Goal: Task Accomplishment & Management: Use online tool/utility

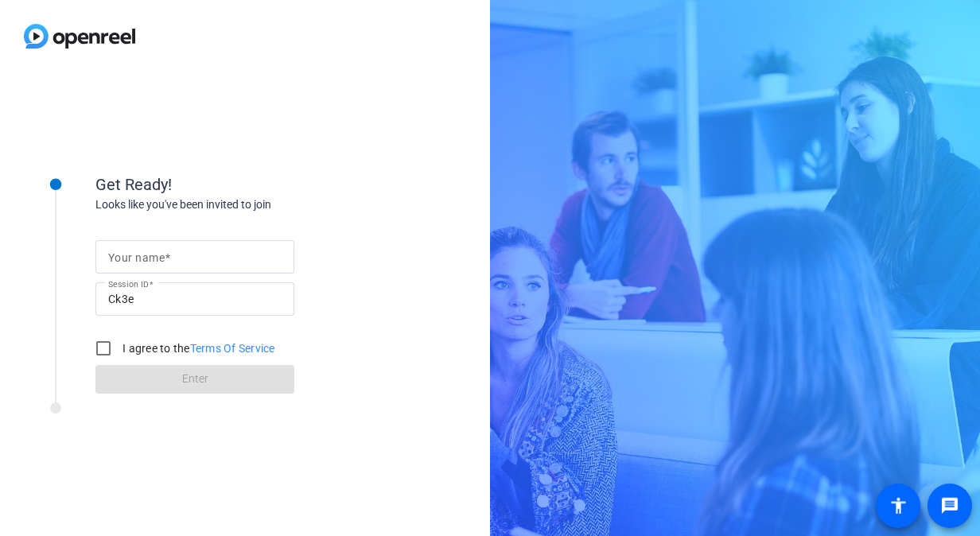
click at [191, 242] on div at bounding box center [194, 256] width 173 height 33
type input "[PERSON_NAME]"
click at [187, 204] on div "Looks like you've been invited to join" at bounding box center [254, 204] width 318 height 17
click at [101, 343] on input "I agree to the Terms Of Service" at bounding box center [103, 348] width 32 height 32
checkbox input "true"
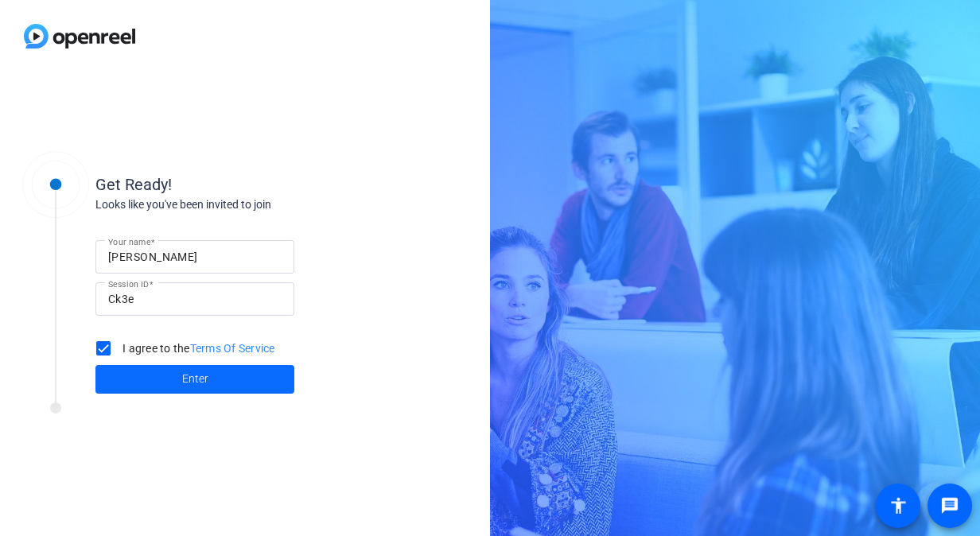
click at [118, 374] on span at bounding box center [194, 379] width 199 height 38
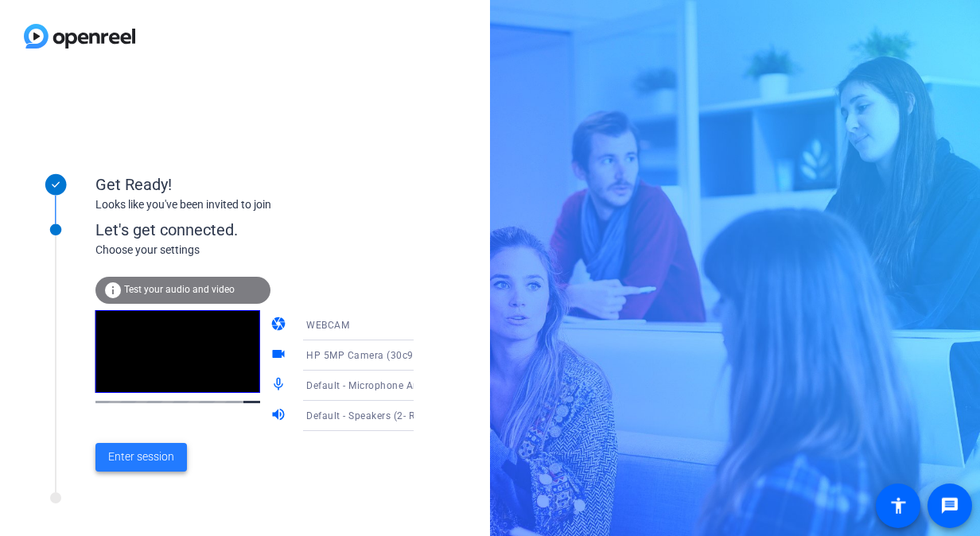
click at [134, 463] on span "Enter session" at bounding box center [141, 456] width 66 height 17
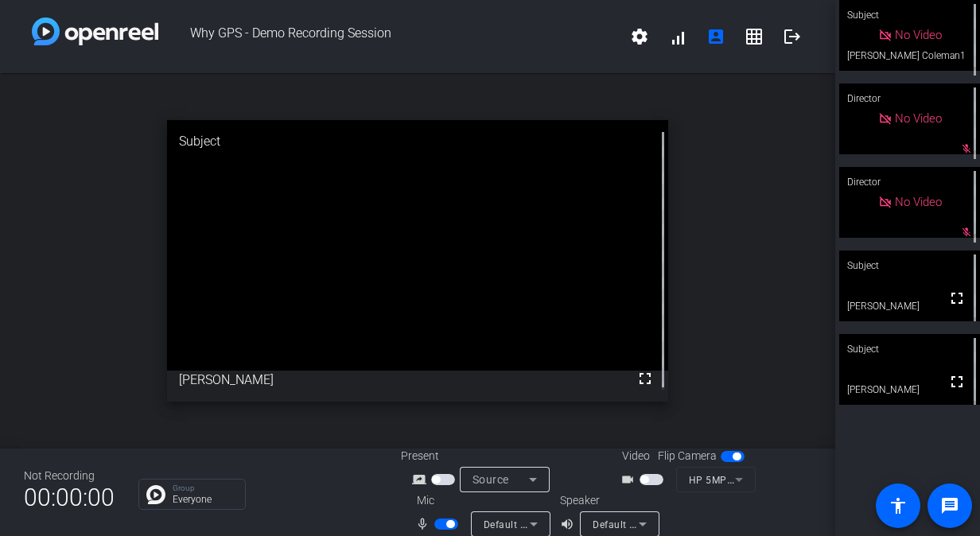
click at [437, 523] on span "button" at bounding box center [446, 523] width 24 height 11
drag, startPoint x: 440, startPoint y: 522, endPoint x: 537, endPoint y: 452, distance: 120.3
click at [537, 452] on div "Present screen_share_outline Source Video Flip Camera videocam_outline HP 5MP C…" at bounding box center [606, 492] width 410 height 89
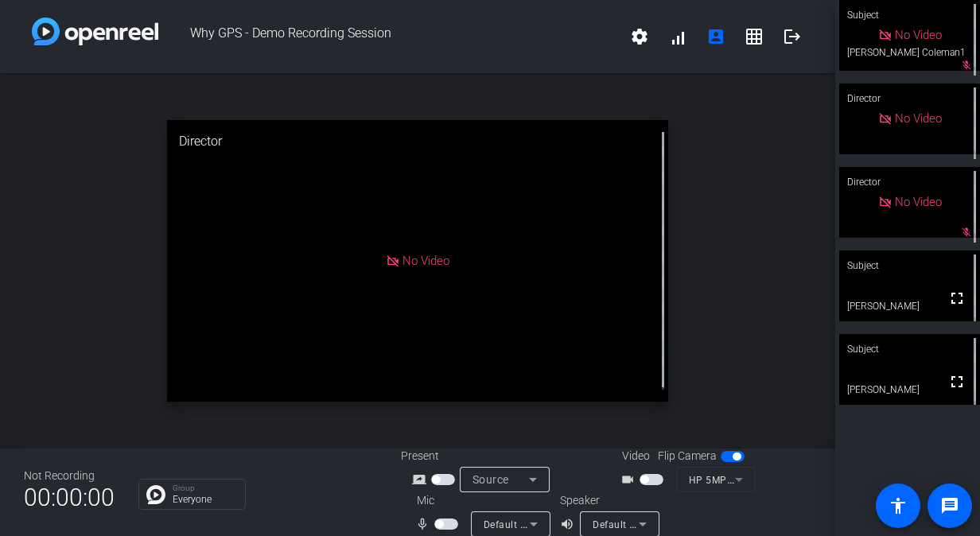
click at [447, 526] on span "button" at bounding box center [446, 523] width 24 height 11
click at [446, 526] on span "button" at bounding box center [450, 524] width 8 height 8
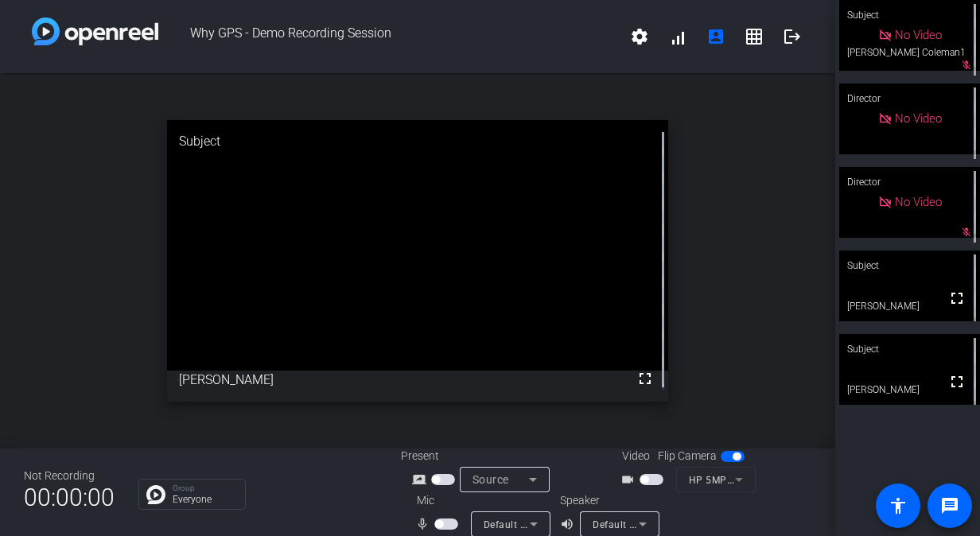
click at [440, 518] on span "button" at bounding box center [446, 523] width 24 height 11
click at [440, 523] on span "button" at bounding box center [446, 523] width 24 height 11
click at [440, 526] on span "button" at bounding box center [439, 524] width 8 height 8
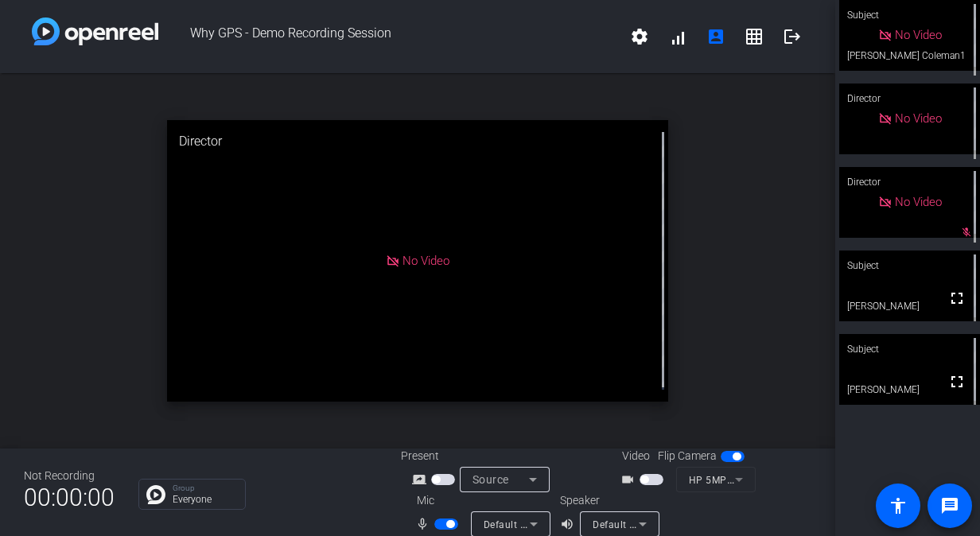
click at [440, 526] on span "button" at bounding box center [446, 523] width 24 height 11
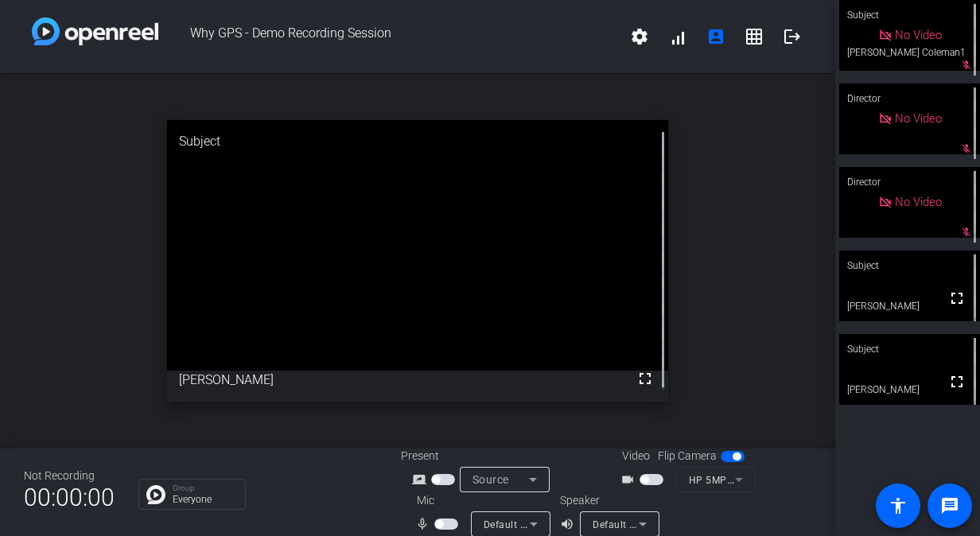
click at [444, 522] on span "button" at bounding box center [446, 523] width 24 height 11
click at [446, 525] on span "button" at bounding box center [450, 524] width 8 height 8
click at [442, 523] on span "button" at bounding box center [446, 523] width 24 height 11
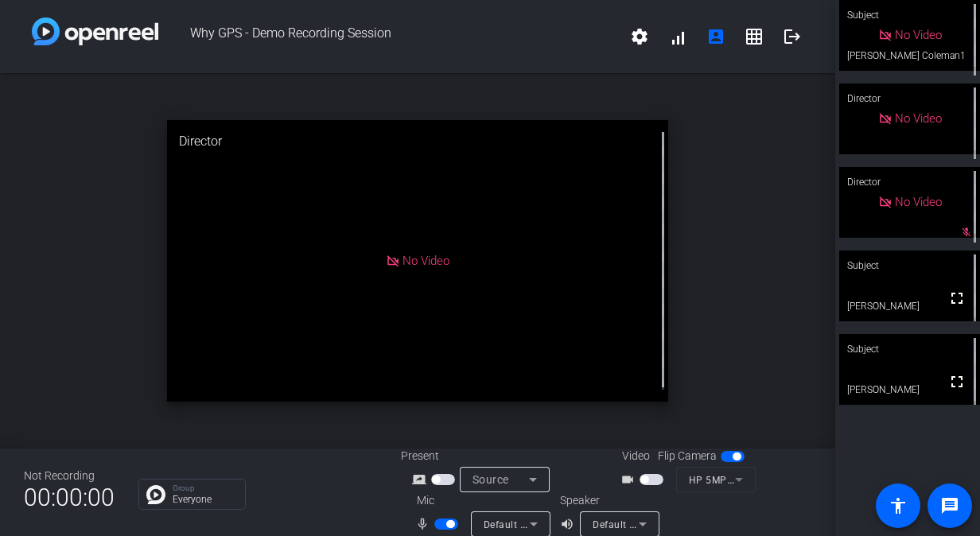
click at [442, 523] on span "button" at bounding box center [446, 523] width 24 height 11
click at [435, 517] on mat-slide-toggle at bounding box center [447, 523] width 27 height 17
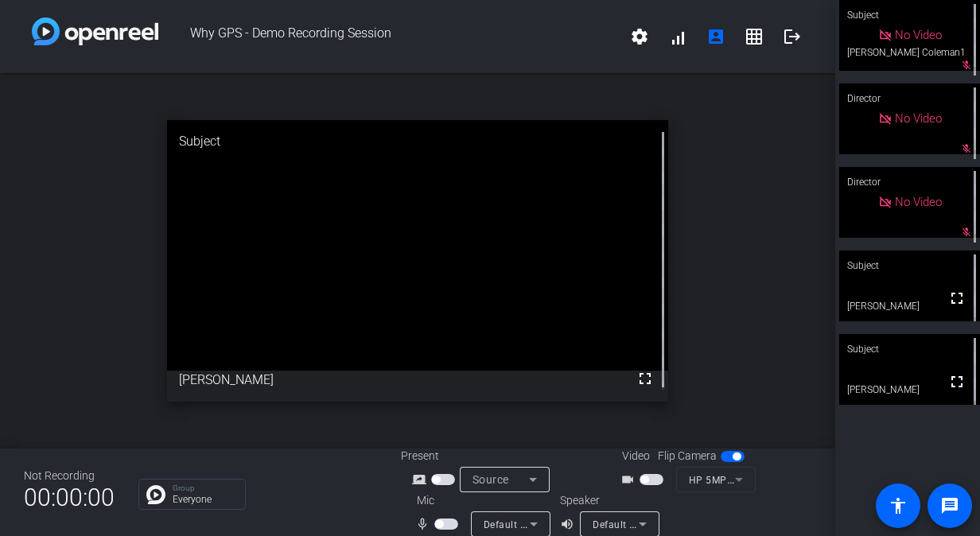
click at [442, 523] on span "button" at bounding box center [446, 523] width 24 height 11
drag, startPoint x: 442, startPoint y: 523, endPoint x: 345, endPoint y: 528, distance: 97.1
click at [345, 528] on div "Not Recording 00:00:00 Group Everyone Present screen_share_outline Source Video…" at bounding box center [417, 491] width 835 height 87
click at [440, 522] on span "button" at bounding box center [446, 523] width 24 height 11
click at [440, 522] on span "button" at bounding box center [439, 524] width 8 height 8
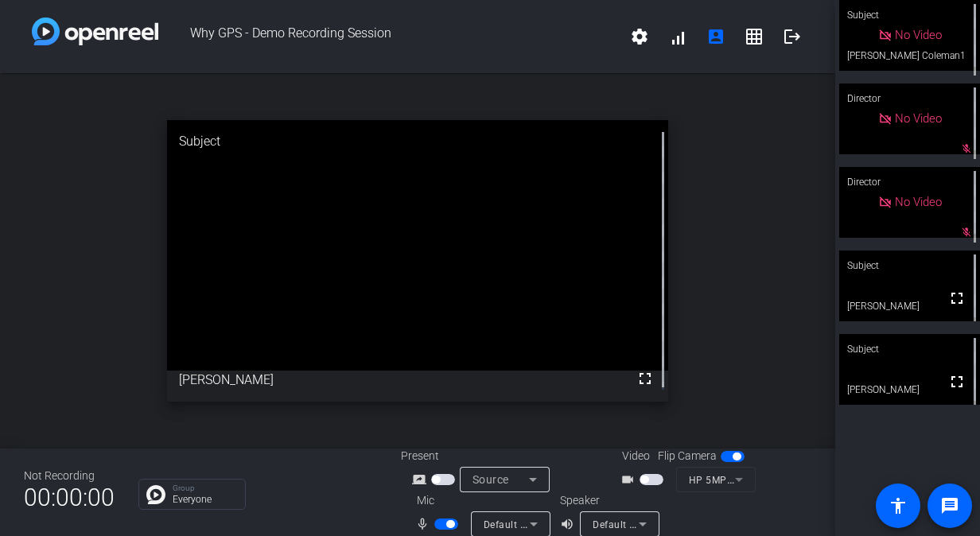
click at [440, 522] on span "button" at bounding box center [446, 523] width 24 height 11
drag, startPoint x: 442, startPoint y: 525, endPoint x: 443, endPoint y: 542, distance: 17.5
click at [443, 535] on html "Accessibility Screen-Reader Guide, Feedback, and Issue Reporting | New window W…" at bounding box center [490, 268] width 980 height 536
click at [447, 518] on mat-slide-toggle at bounding box center [447, 523] width 27 height 17
click at [446, 520] on span "button" at bounding box center [446, 523] width 24 height 11
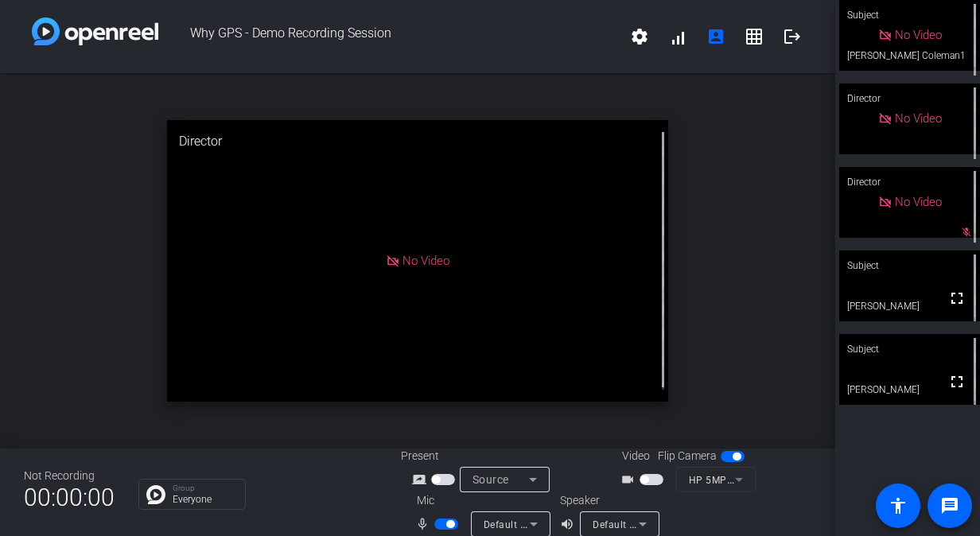
click at [446, 520] on span "button" at bounding box center [450, 524] width 8 height 8
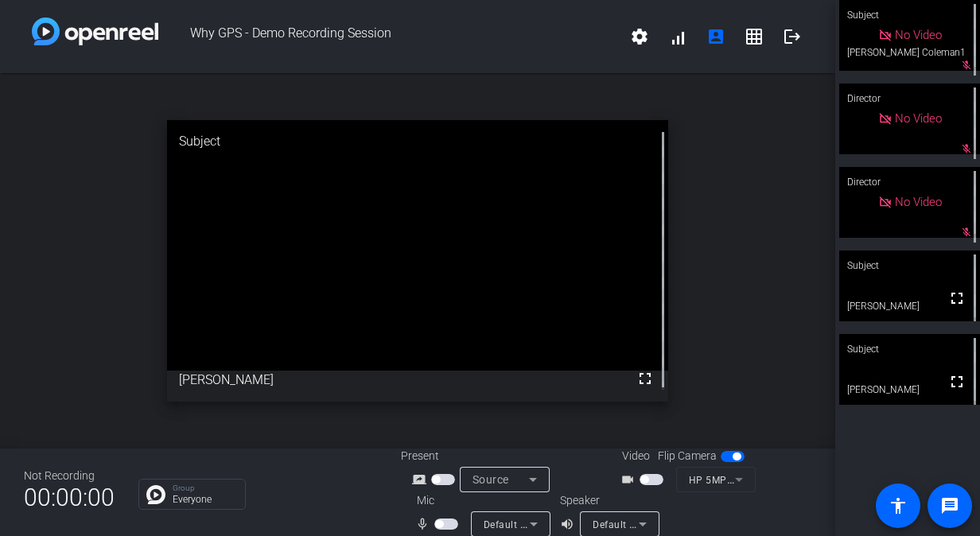
click at [450, 522] on span "button" at bounding box center [446, 523] width 24 height 11
drag, startPoint x: 450, startPoint y: 522, endPoint x: 437, endPoint y: 526, distance: 13.3
click at [437, 526] on span "button" at bounding box center [446, 523] width 24 height 11
click at [442, 523] on span "button" at bounding box center [446, 523] width 24 height 11
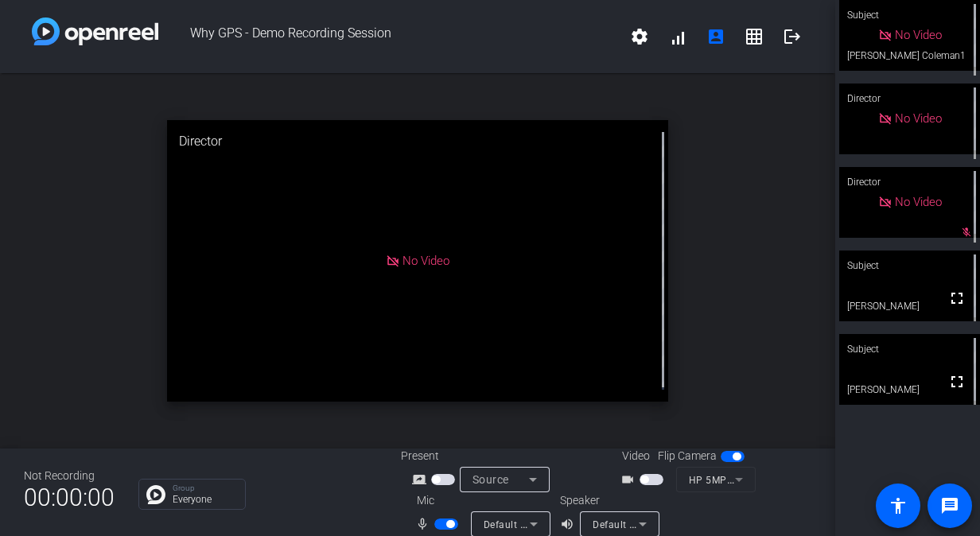
click at [442, 522] on span "button" at bounding box center [446, 523] width 24 height 11
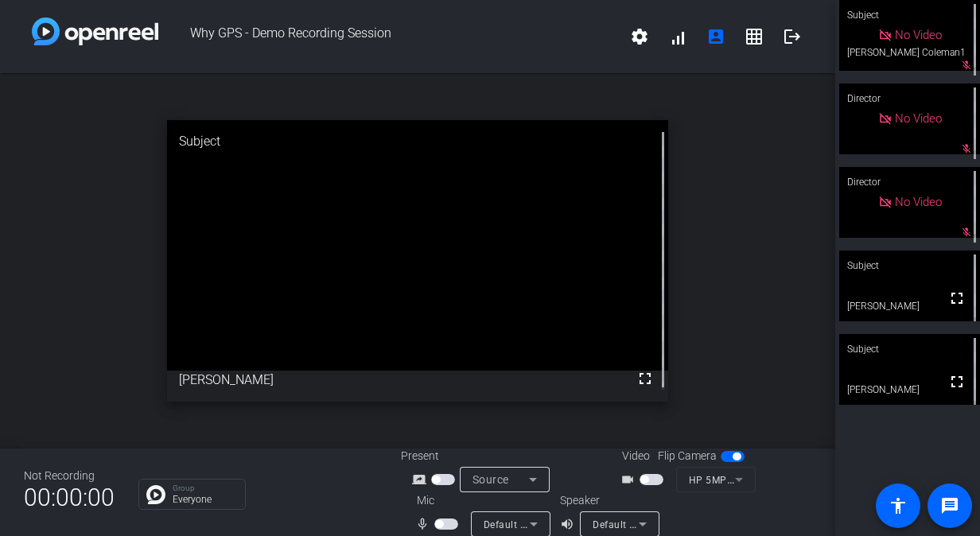
click at [445, 520] on span "button" at bounding box center [446, 523] width 24 height 11
click at [439, 523] on span "button" at bounding box center [446, 523] width 24 height 11
click at [442, 522] on span "button" at bounding box center [446, 523] width 24 height 11
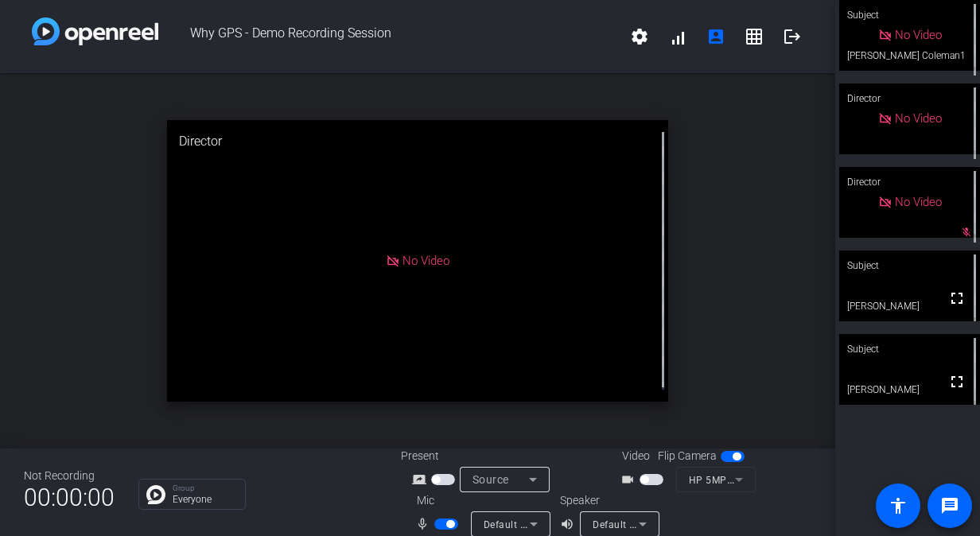
click at [437, 523] on span "button" at bounding box center [446, 523] width 24 height 11
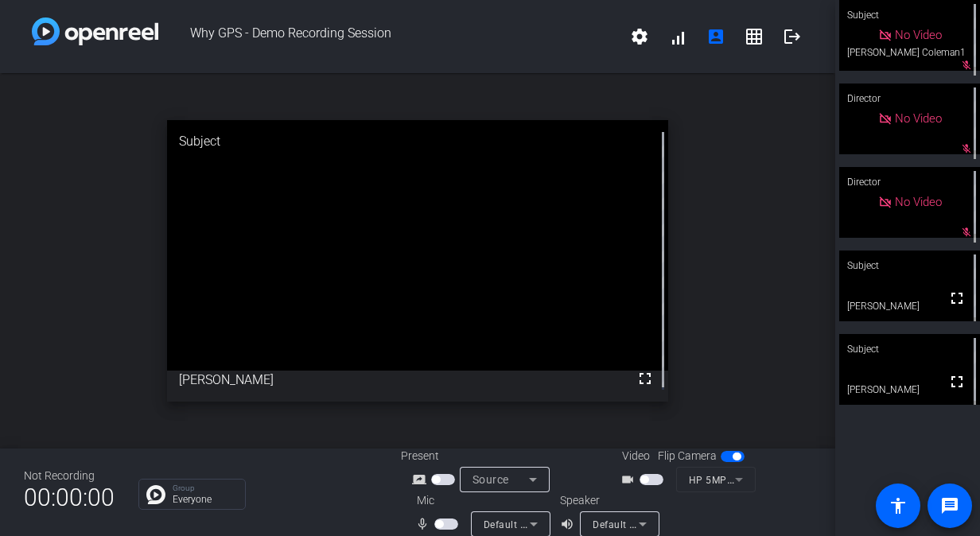
click at [717, 391] on div "open_in_new Subject fullscreen [PERSON_NAME]" at bounding box center [417, 260] width 835 height 375
click at [441, 515] on mat-slide-toggle at bounding box center [447, 523] width 27 height 17
click at [444, 524] on span "button" at bounding box center [446, 523] width 24 height 11
click at [446, 524] on span "button" at bounding box center [450, 524] width 8 height 8
click at [109, 204] on div "open_in_new Subject fullscreen [PERSON_NAME]" at bounding box center [417, 260] width 835 height 375
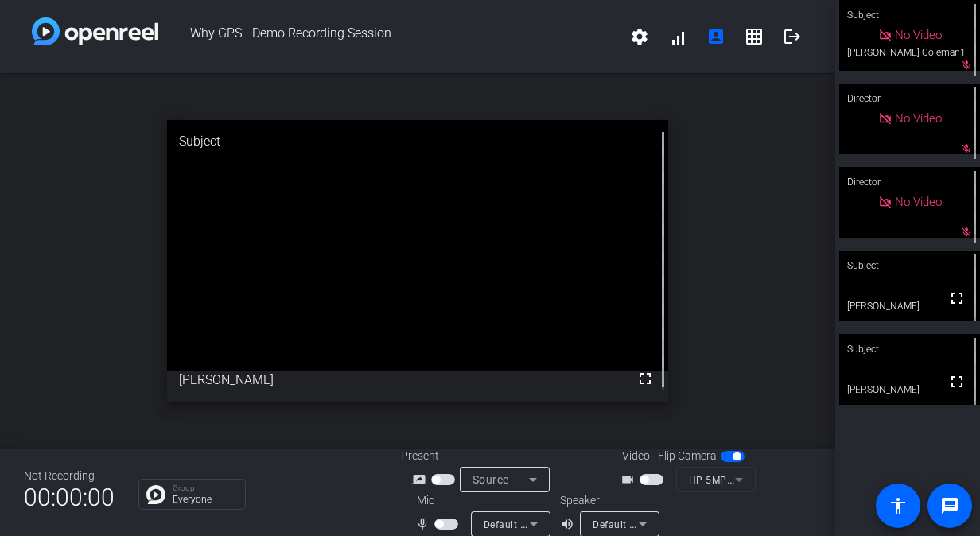
click at [752, 213] on div "open_in_new Subject fullscreen [PERSON_NAME]" at bounding box center [417, 260] width 835 height 375
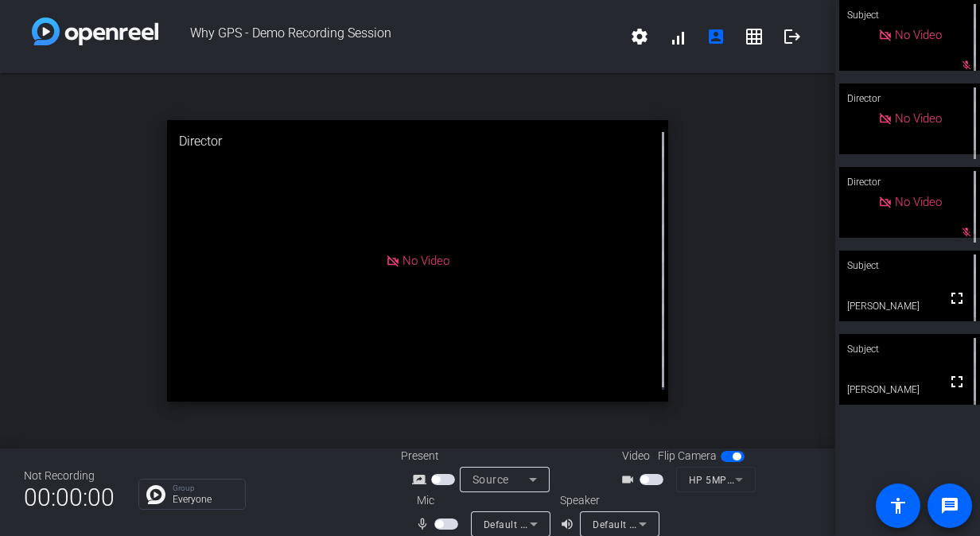
drag, startPoint x: 441, startPoint y: 518, endPoint x: 442, endPoint y: 530, distance: 11.2
click at [442, 530] on mat-slide-toggle at bounding box center [447, 523] width 27 height 17
click at [442, 518] on span "button" at bounding box center [446, 523] width 24 height 11
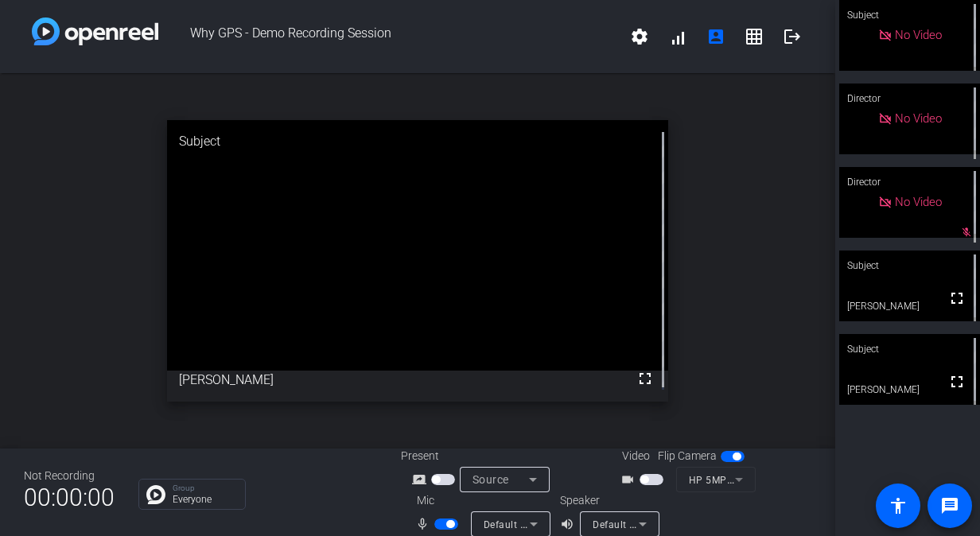
click at [436, 522] on span "button" at bounding box center [446, 523] width 24 height 11
click at [436, 522] on span "button" at bounding box center [439, 524] width 8 height 8
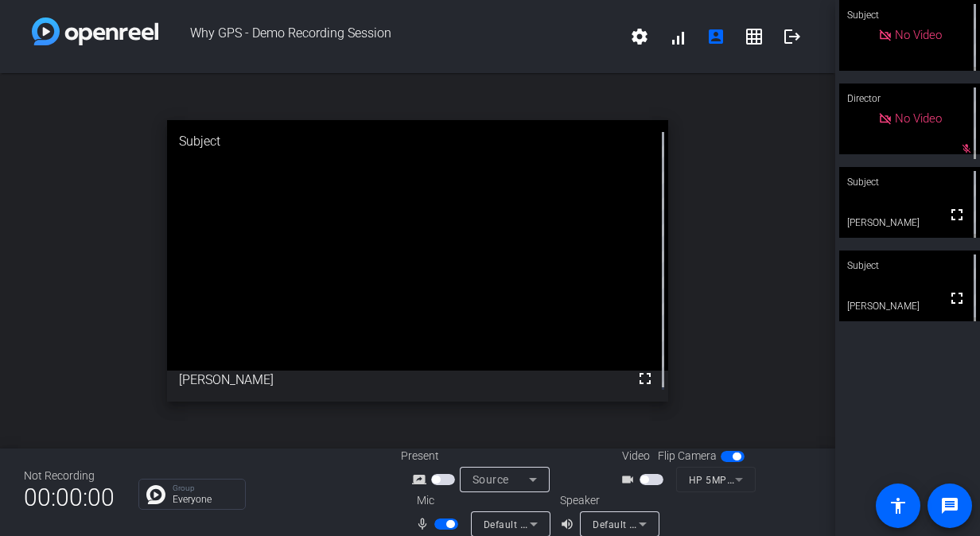
click at [437, 522] on span "button" at bounding box center [446, 523] width 24 height 11
click at [437, 522] on span "button" at bounding box center [439, 524] width 8 height 8
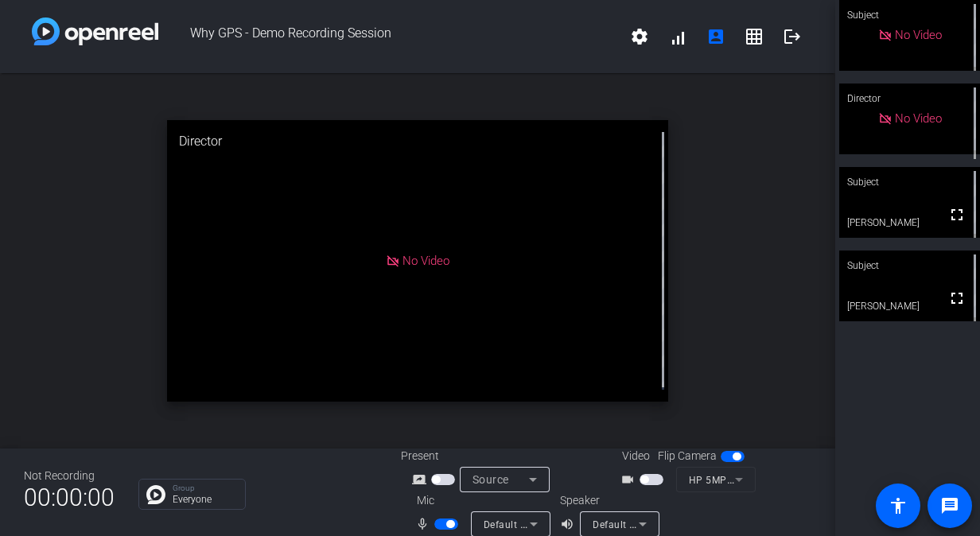
click at [438, 523] on span "button" at bounding box center [446, 523] width 24 height 11
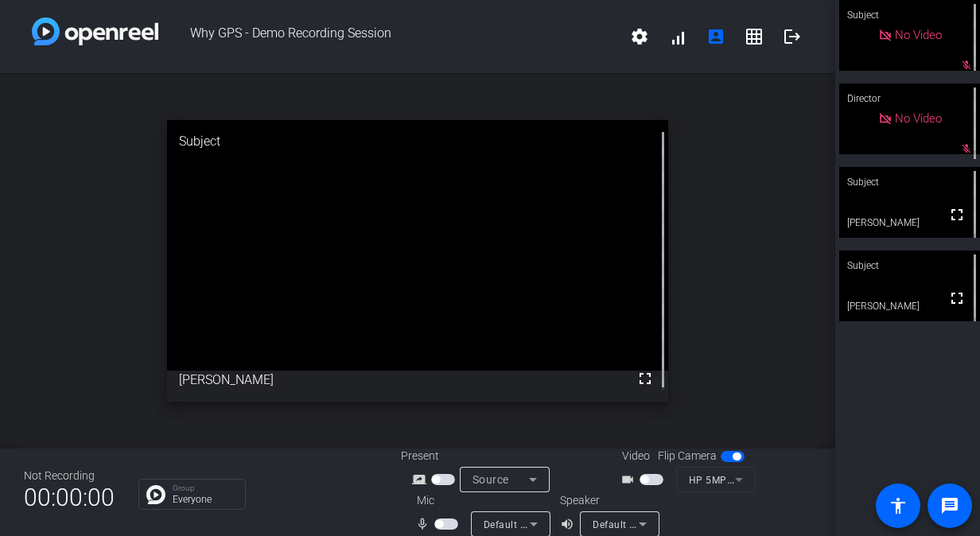
click at [438, 523] on span "button" at bounding box center [439, 524] width 8 height 8
click at [438, 523] on span "button" at bounding box center [446, 523] width 24 height 11
click at [440, 523] on span "button" at bounding box center [439, 524] width 8 height 8
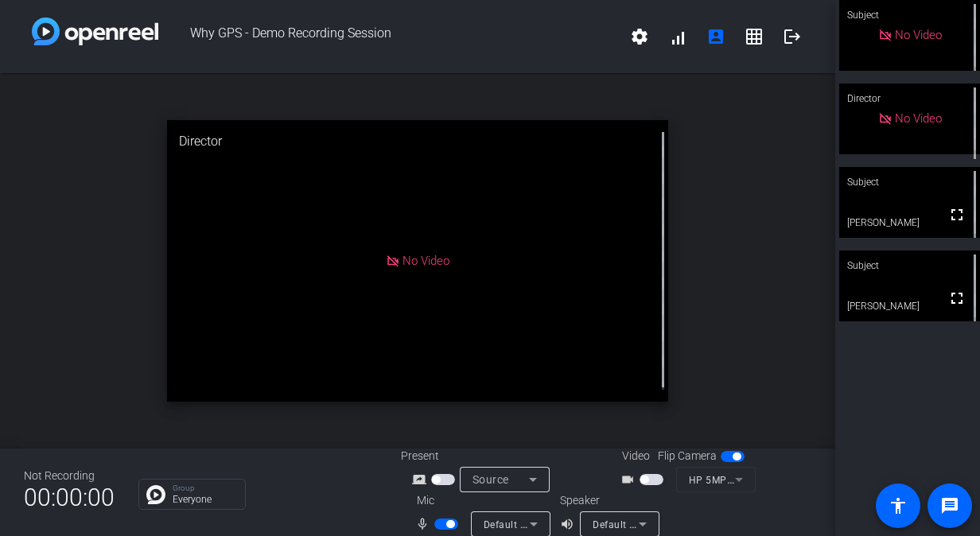
click at [446, 518] on span "button" at bounding box center [446, 523] width 24 height 11
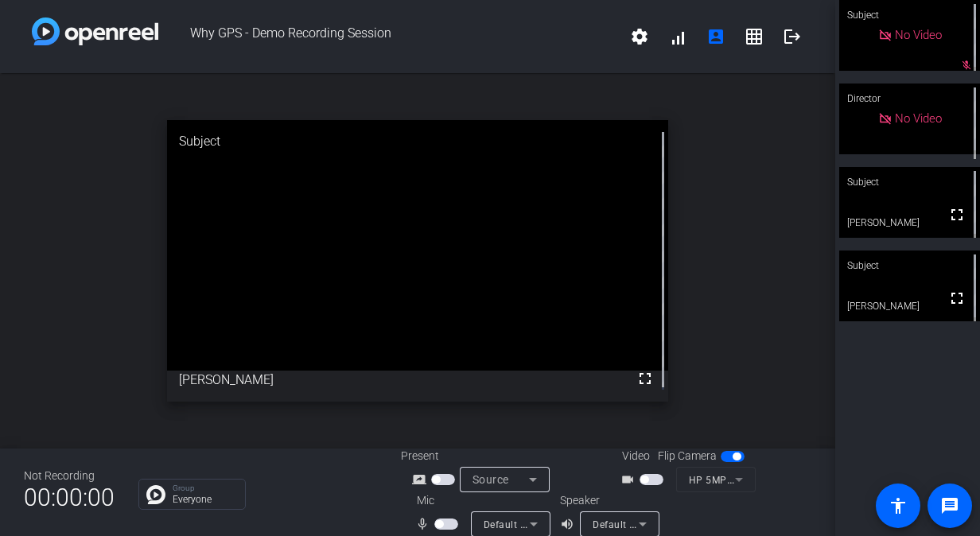
click at [444, 526] on span "button" at bounding box center [446, 523] width 24 height 11
